Goal: Information Seeking & Learning: Learn about a topic

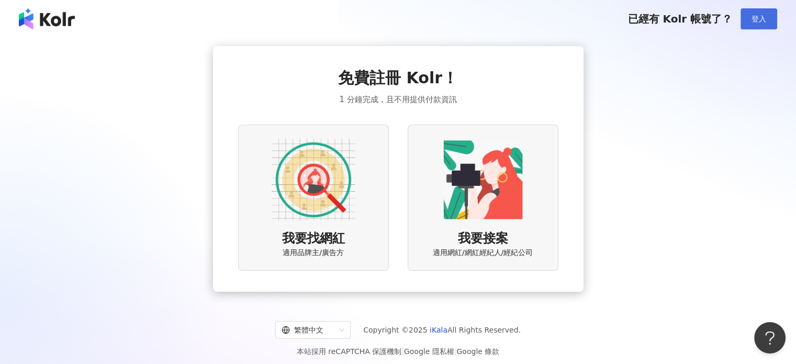
click at [755, 21] on span "登入" at bounding box center [759, 19] width 15 height 8
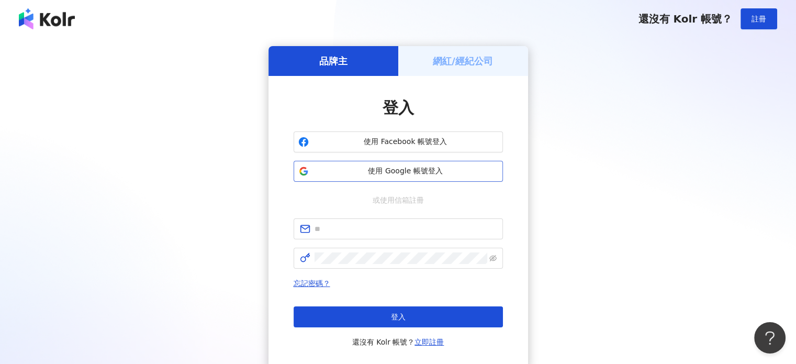
click at [434, 168] on span "使用 Google 帳號登入" at bounding box center [405, 171] width 185 height 10
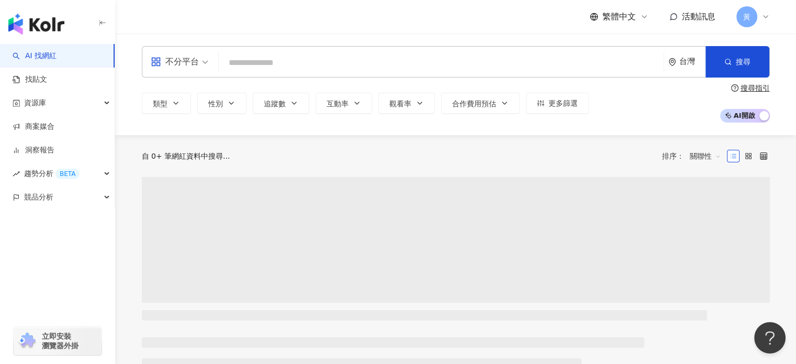
click at [314, 60] on input "search" at bounding box center [441, 63] width 437 height 20
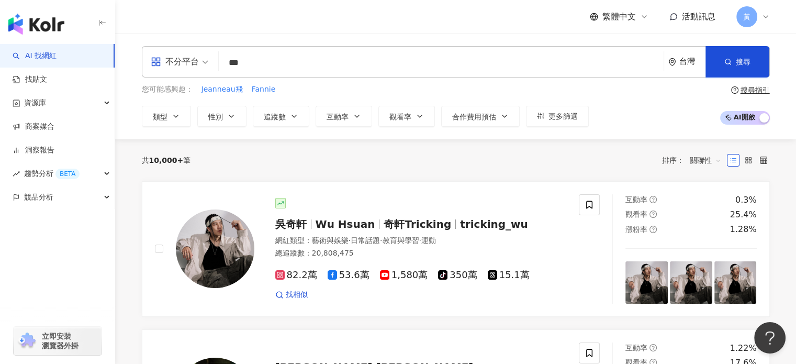
type input "***"
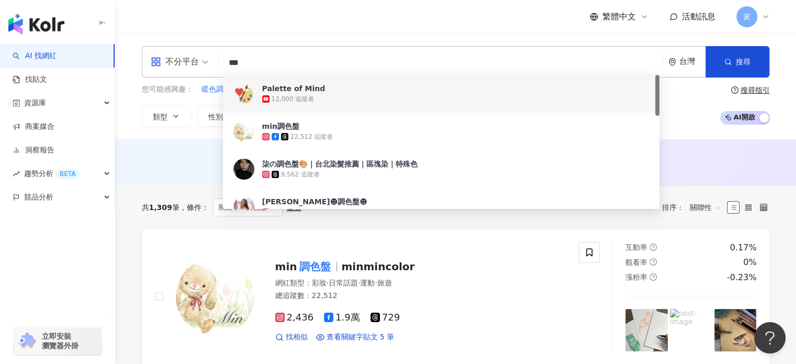
click at [348, 17] on div "繁體中文 活動訊息 黃" at bounding box center [456, 17] width 628 height 34
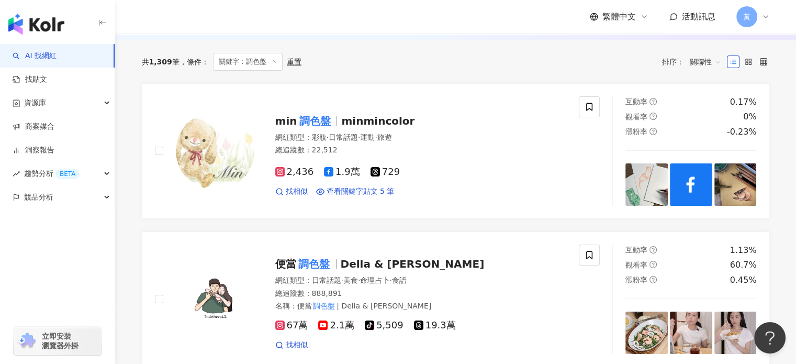
scroll to position [262, 0]
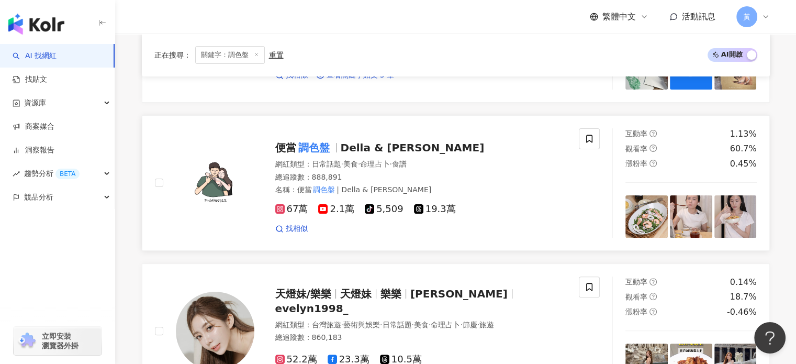
click at [331, 142] on span "便當 調色盤" at bounding box center [307, 147] width 65 height 13
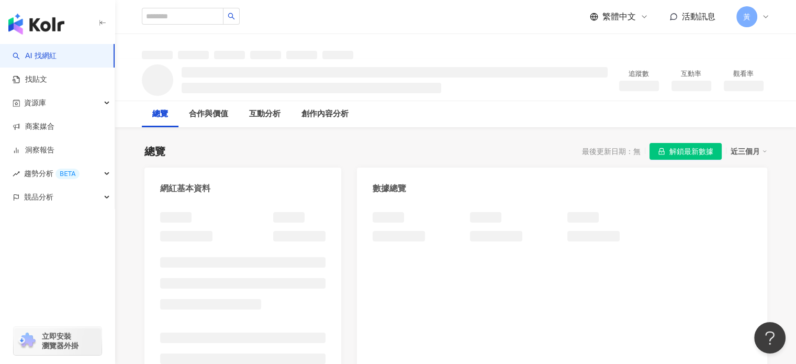
click at [679, 157] on span "解鎖最新數據" at bounding box center [692, 151] width 44 height 17
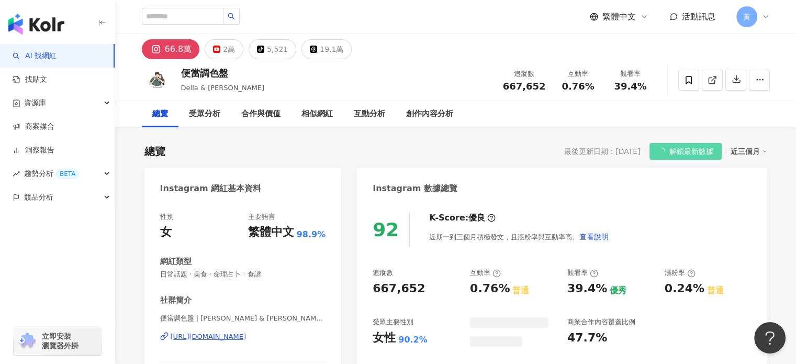
click at [679, 155] on span "解鎖最新數據" at bounding box center [692, 151] width 44 height 17
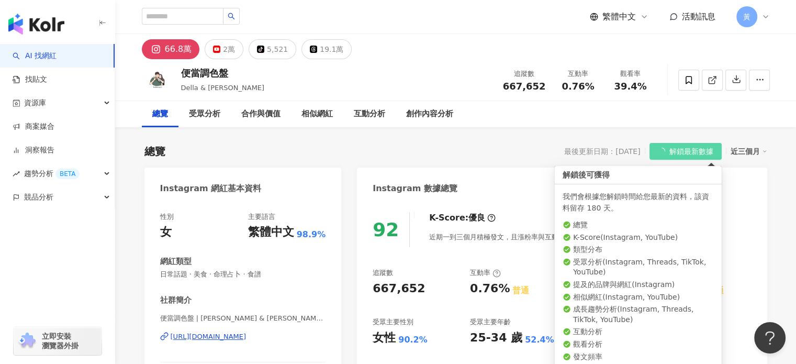
scroll to position [105, 0]
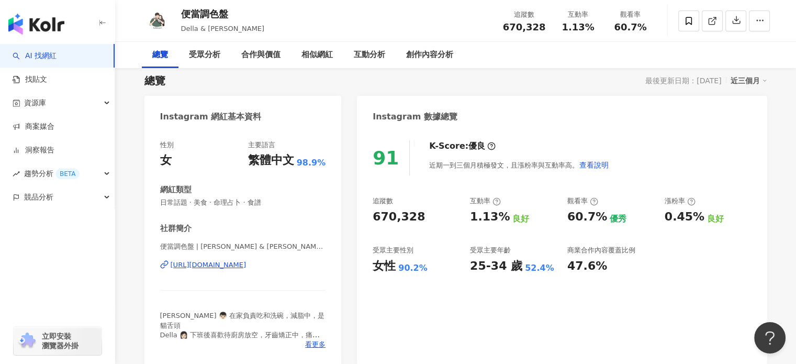
scroll to position [0, 0]
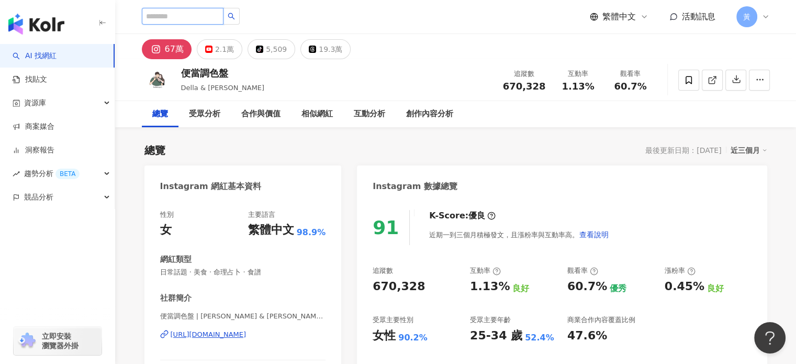
click at [194, 15] on input "search" at bounding box center [183, 16] width 82 height 17
type input "**"
click at [235, 17] on icon "search" at bounding box center [231, 16] width 7 height 7
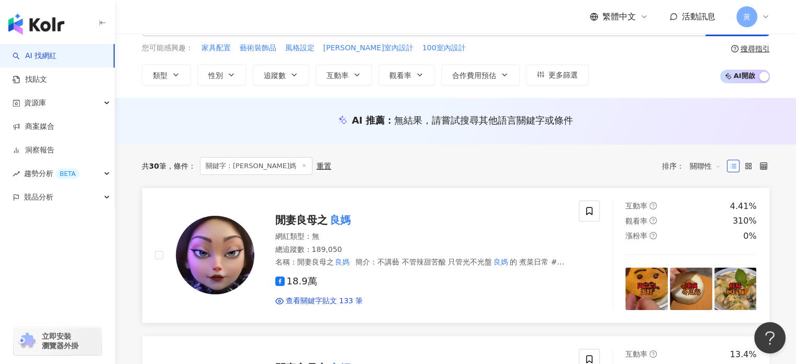
scroll to position [105, 0]
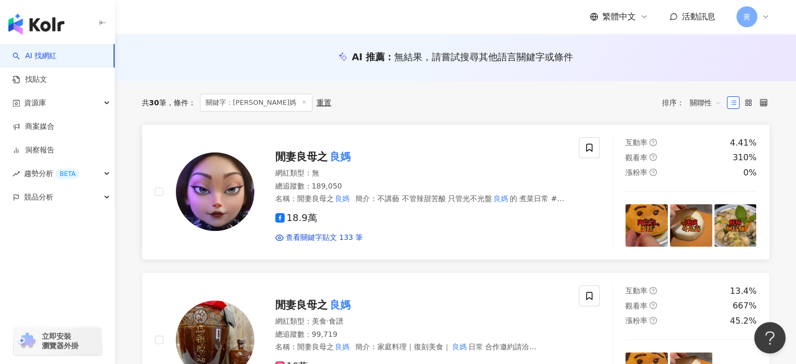
click at [320, 153] on span "閒妻良母之" at bounding box center [301, 156] width 52 height 13
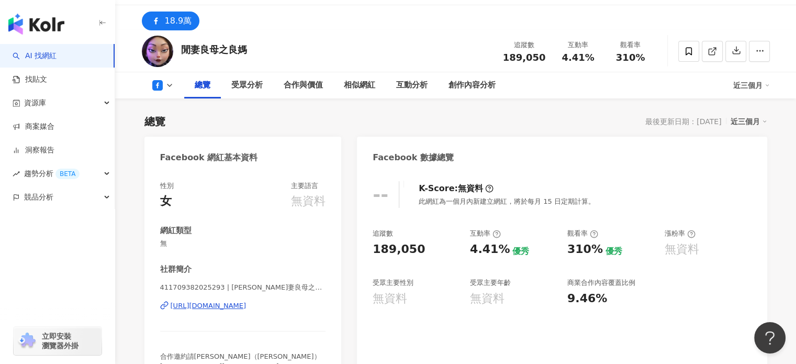
scroll to position [52, 0]
